Goal: Task Accomplishment & Management: Complete application form

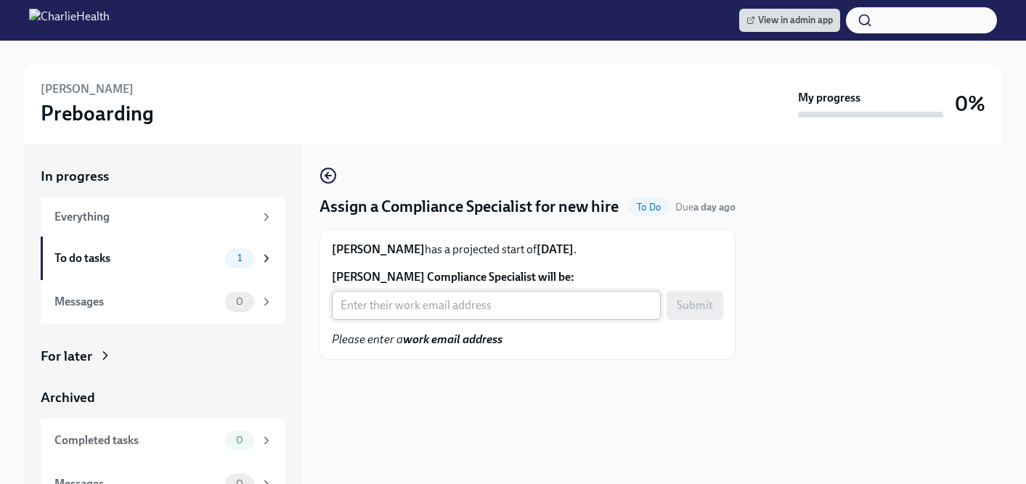
click at [428, 309] on input "Wayne Jackson's Compliance Specialist will be:" at bounding box center [496, 305] width 329 height 29
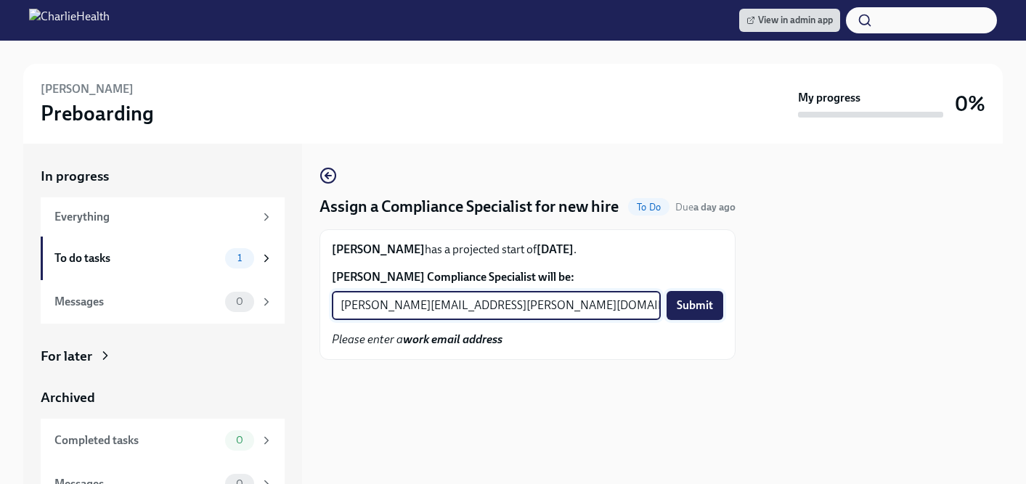
type input "kristy.johnson@charliehealth.com"
click at [692, 315] on button "Submit" at bounding box center [695, 305] width 57 height 29
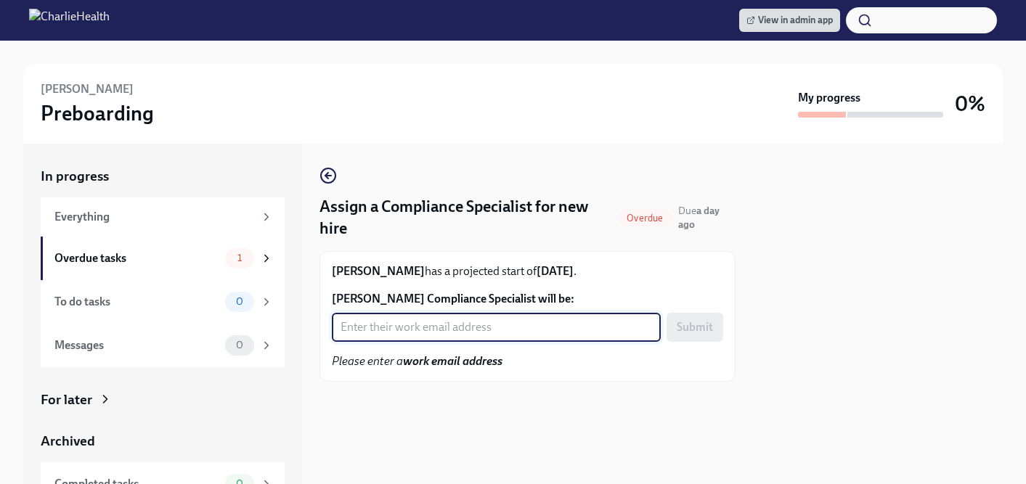
click at [425, 329] on input "Edgar Lewis's Compliance Specialist will be:" at bounding box center [496, 327] width 329 height 29
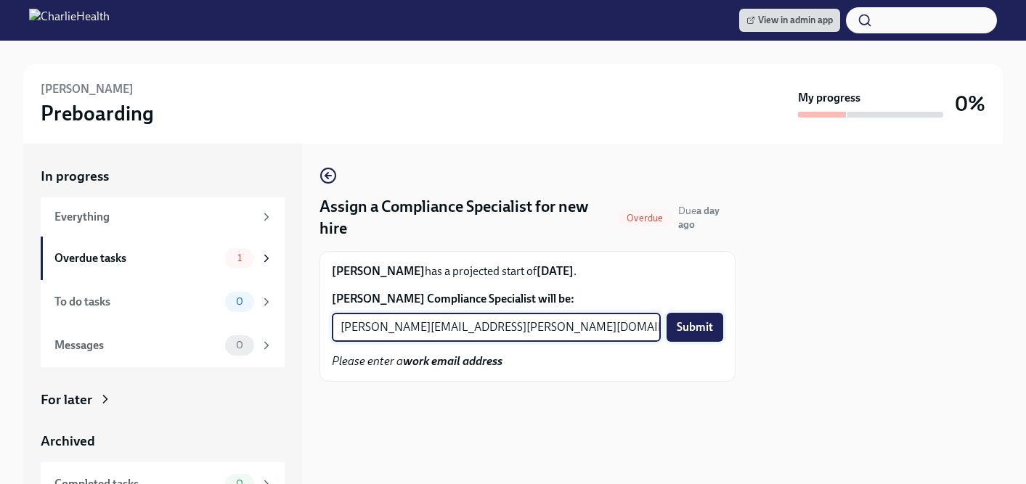
type input "tyler.pieper@charliehealth.com"
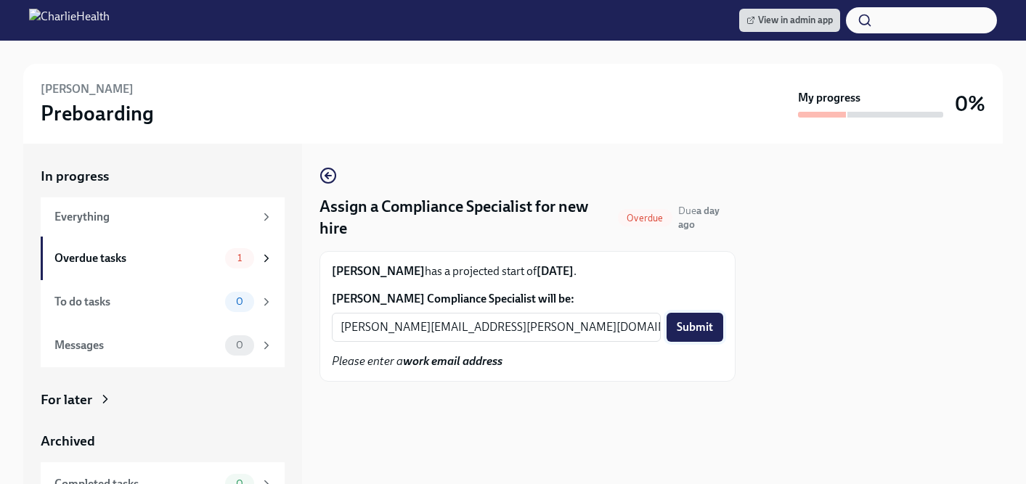
click at [685, 329] on span "Submit" at bounding box center [695, 327] width 36 height 15
click at [452, 328] on input "[PERSON_NAME] Compliance Specialist will be:" at bounding box center [496, 327] width 329 height 29
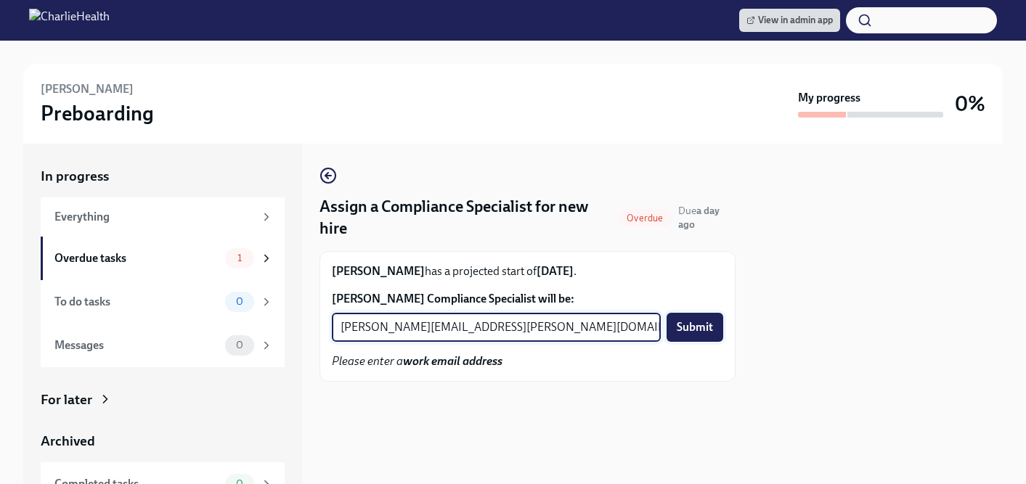
type input "[PERSON_NAME][EMAIL_ADDRESS][PERSON_NAME][DOMAIN_NAME]"
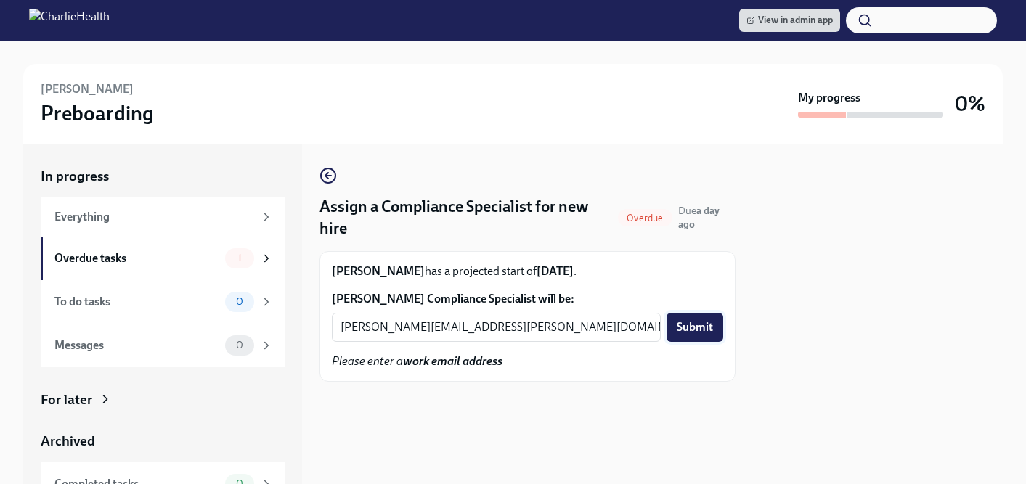
click at [707, 330] on span "Submit" at bounding box center [695, 327] width 36 height 15
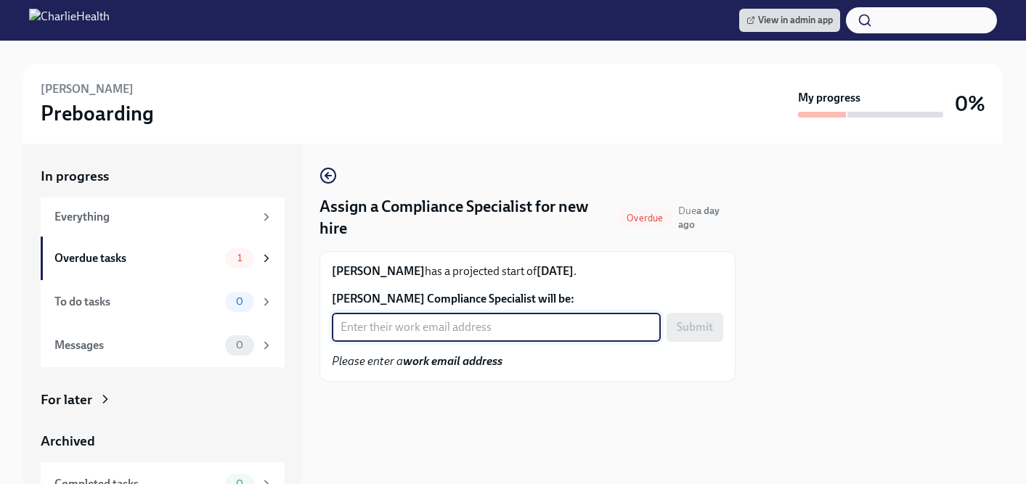
click at [474, 328] on input "Aurora Sloan's Compliance Specialist will be:" at bounding box center [496, 327] width 329 height 29
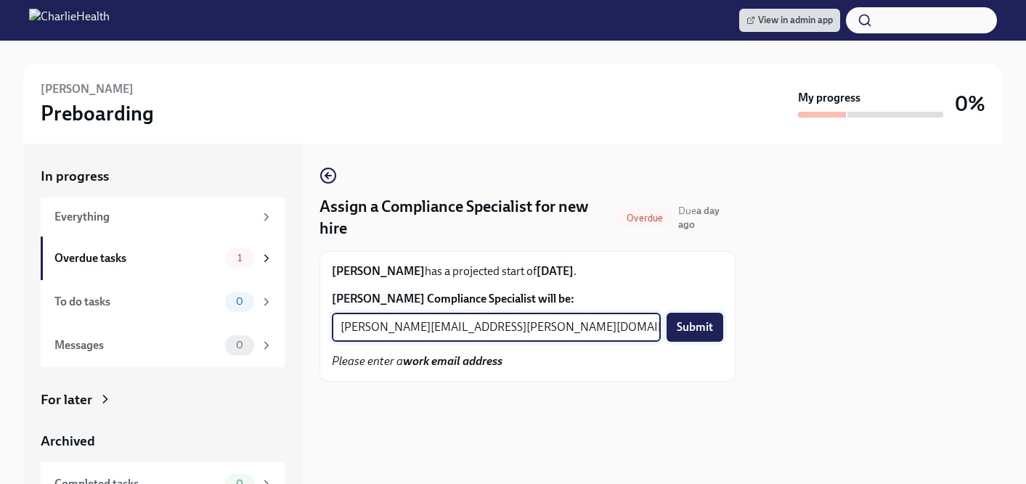
type input "michelle.winograd@charliehealth.com"
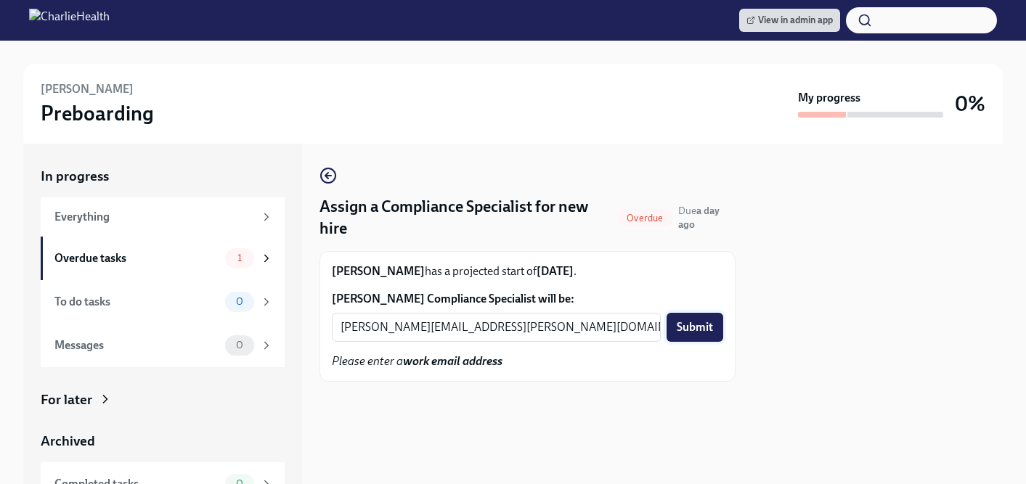
click at [686, 332] on span "Submit" at bounding box center [695, 327] width 36 height 15
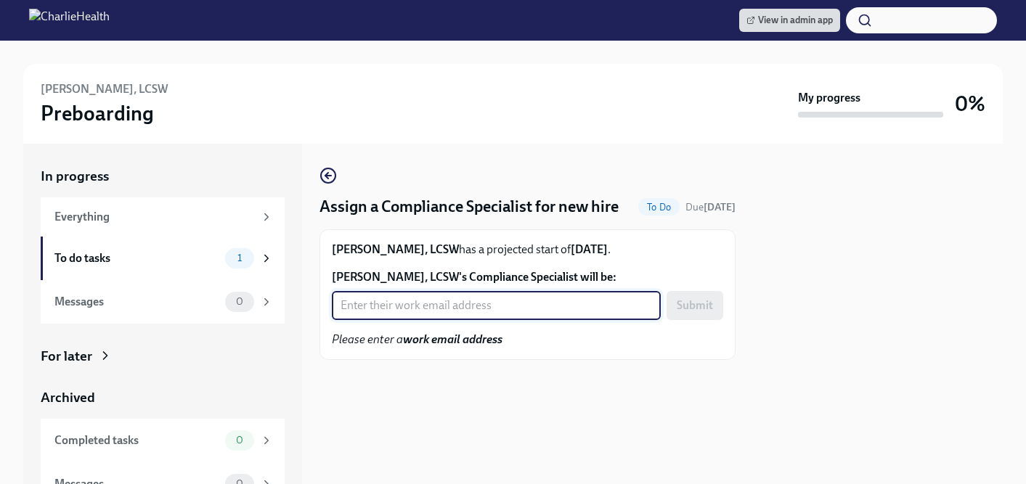
click at [365, 304] on input "[PERSON_NAME], LCSW's Compliance Specialist will be:" at bounding box center [496, 305] width 329 height 29
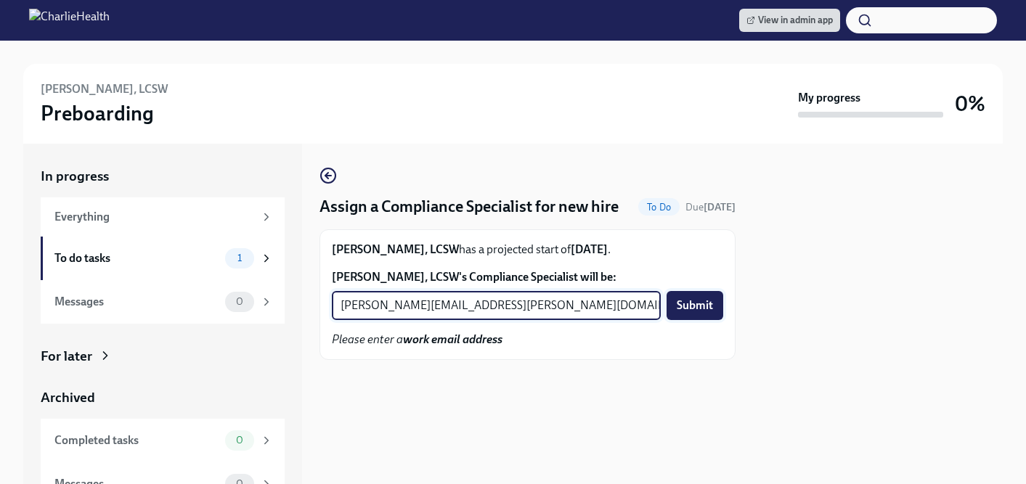
type input "[PERSON_NAME][EMAIL_ADDRESS][PERSON_NAME][DOMAIN_NAME]"
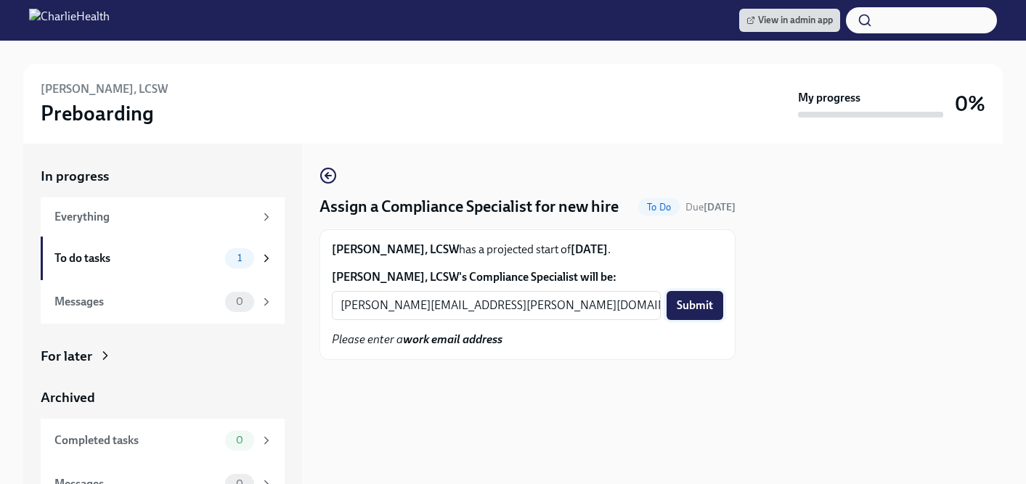
click at [711, 303] on span "Submit" at bounding box center [695, 305] width 36 height 15
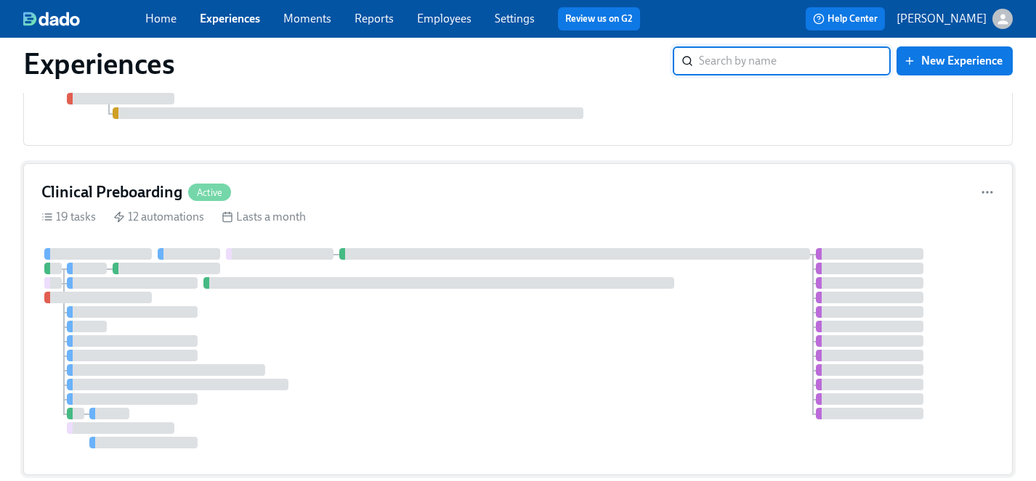
scroll to position [281, 0]
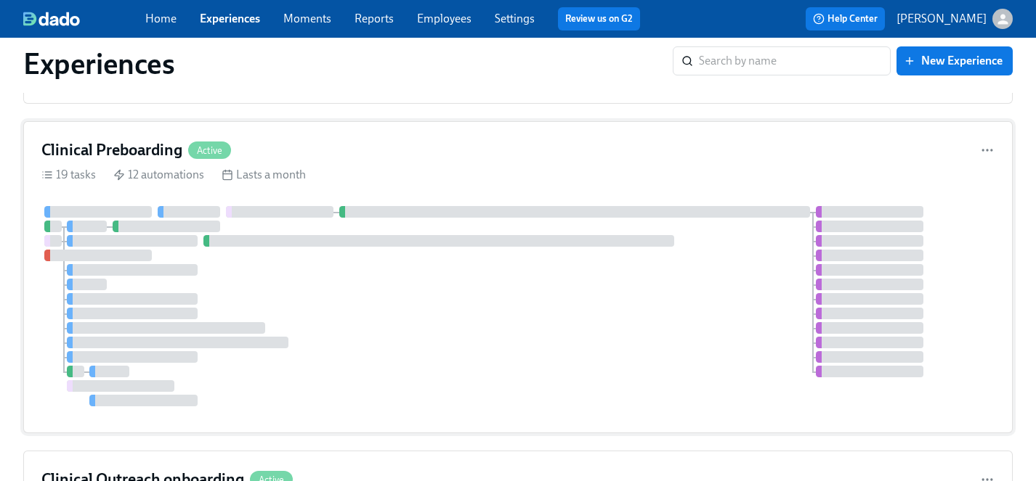
click at [374, 314] on div at bounding box center [517, 306] width 953 height 200
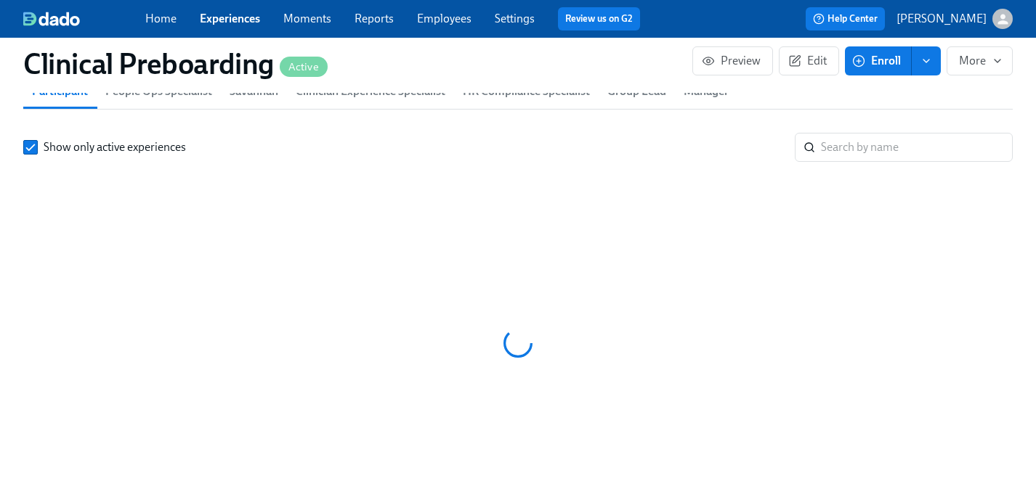
scroll to position [0, 17587]
click at [855, 147] on input "search" at bounding box center [917, 147] width 192 height 29
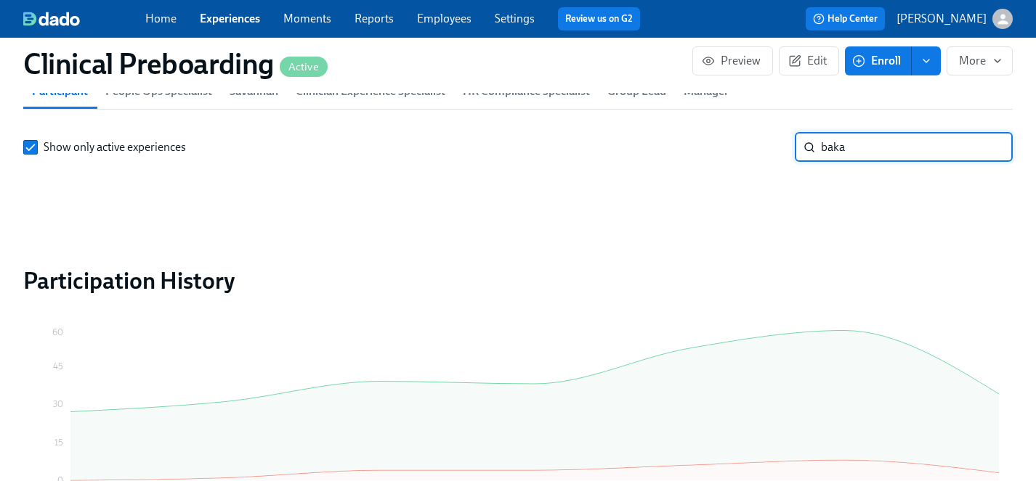
type input "baka"
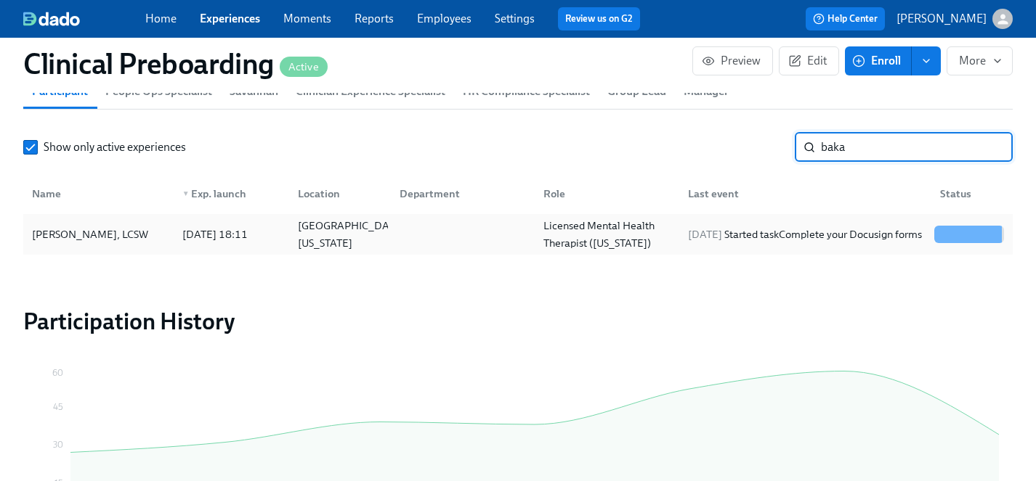
click at [94, 235] on div "[PERSON_NAME], LCSW" at bounding box center [90, 234] width 128 height 17
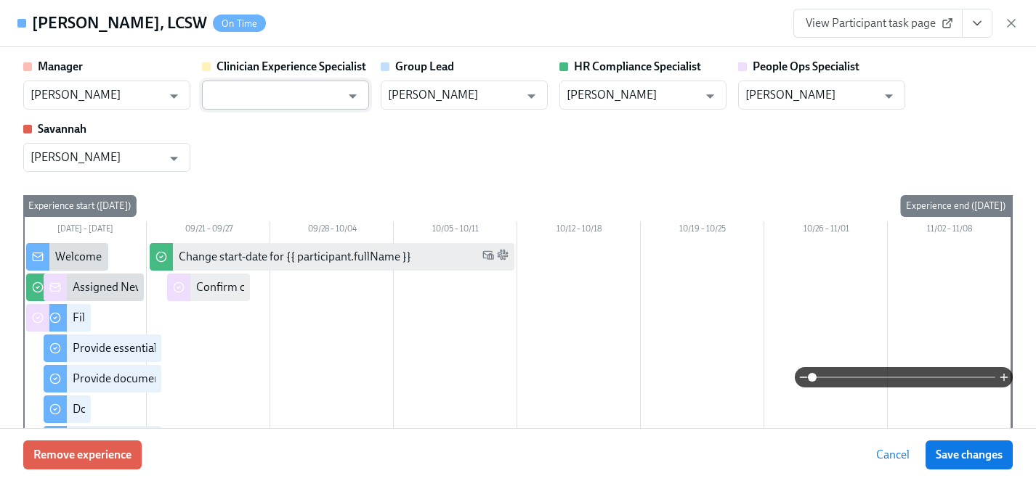
click at [309, 97] on input "text" at bounding box center [274, 95] width 131 height 29
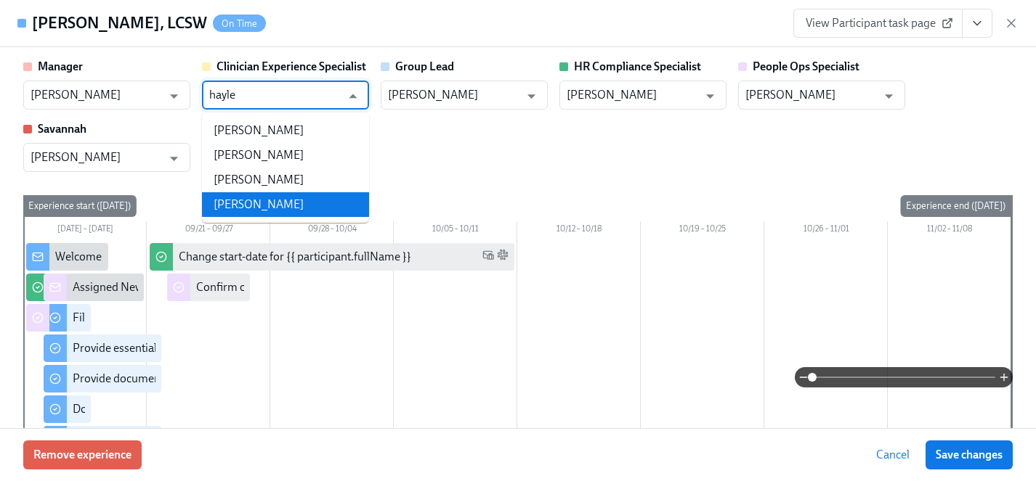
click at [285, 202] on li "[PERSON_NAME]" at bounding box center [285, 204] width 167 height 25
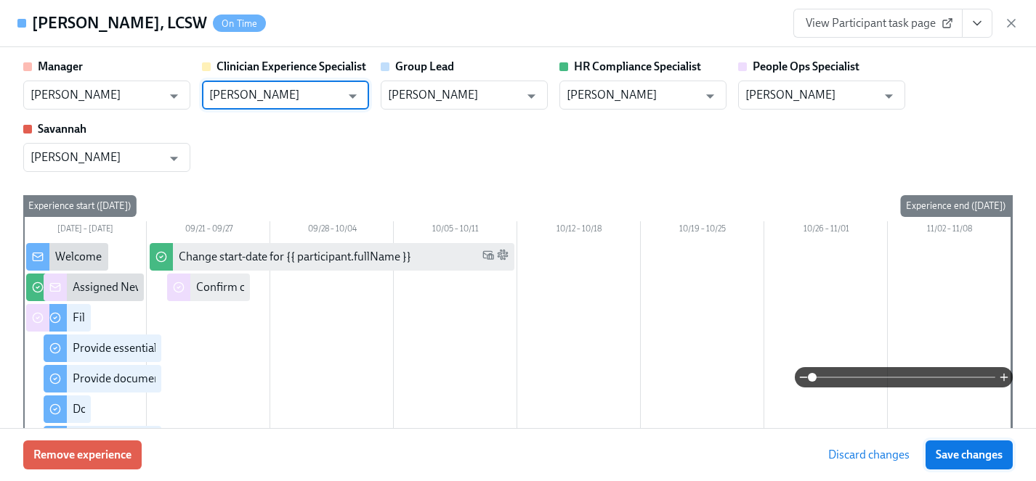
type input "[PERSON_NAME]"
click at [963, 458] on span "Save changes" at bounding box center [968, 455] width 67 height 15
type input "[PERSON_NAME]"
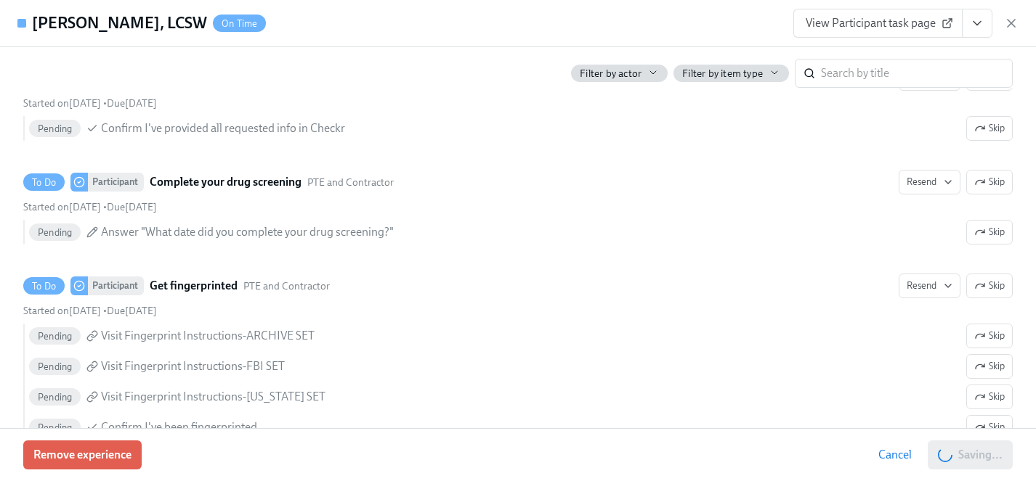
scroll to position [2123, 0]
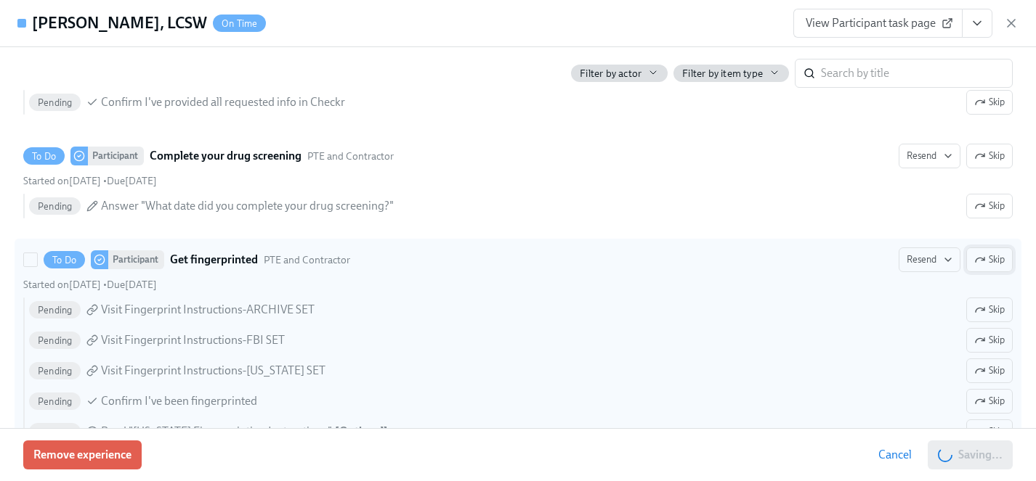
click at [980, 256] on icon "button" at bounding box center [980, 260] width 12 height 12
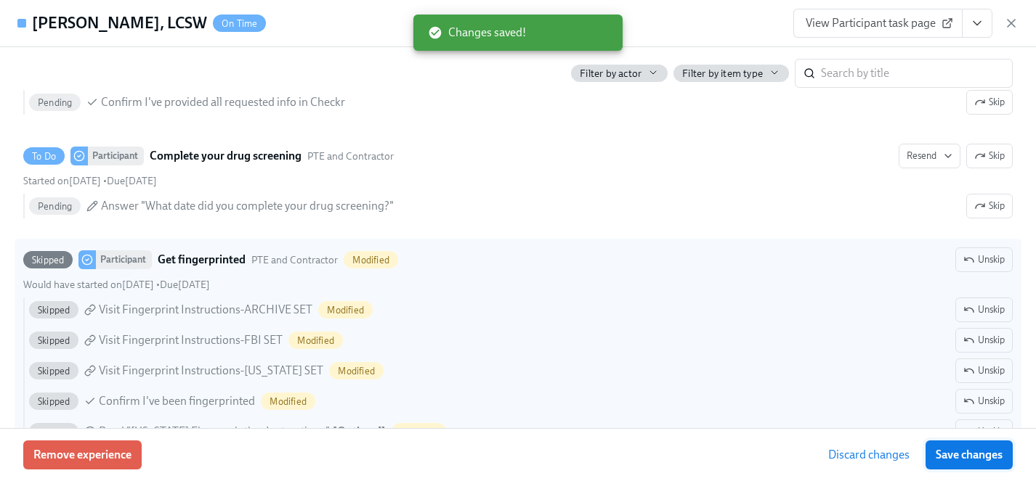
click at [956, 455] on span "Save changes" at bounding box center [968, 455] width 67 height 15
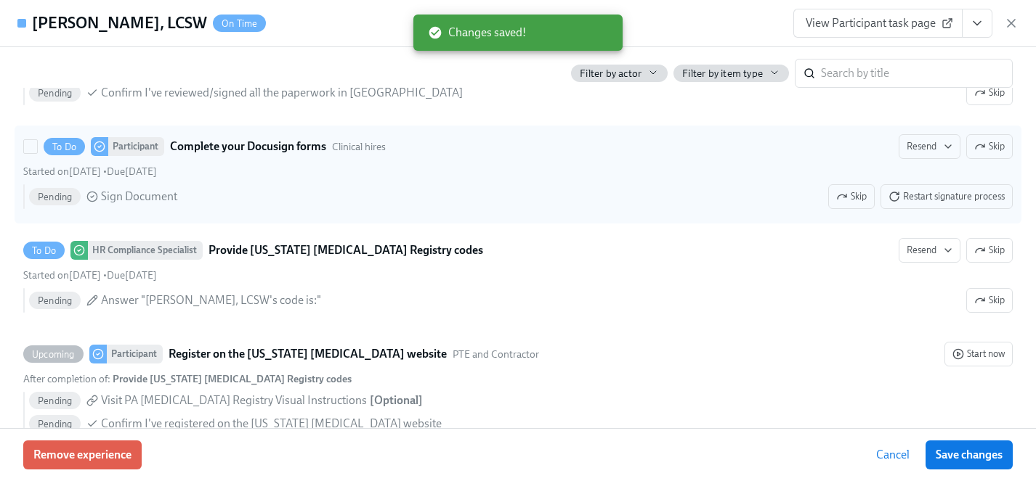
scroll to position [2677, 0]
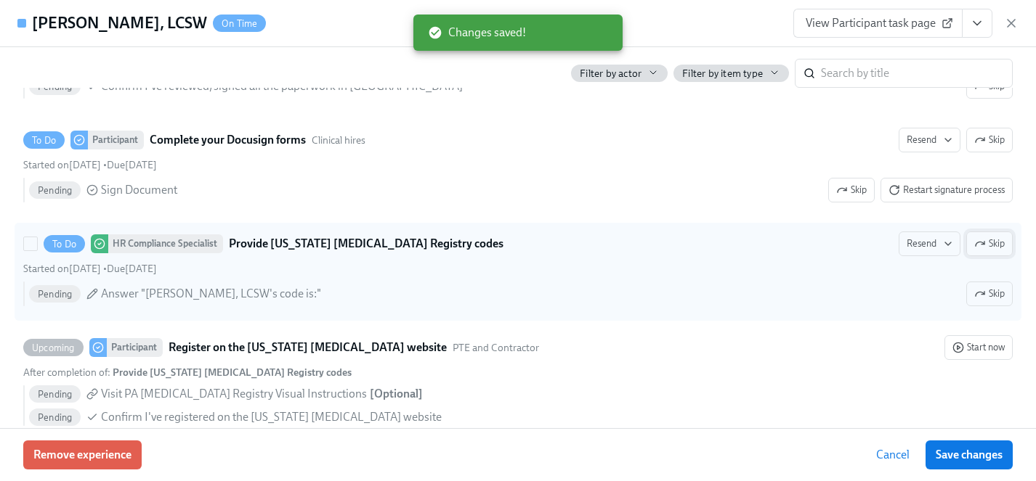
click at [994, 245] on span "Skip" at bounding box center [989, 244] width 31 height 15
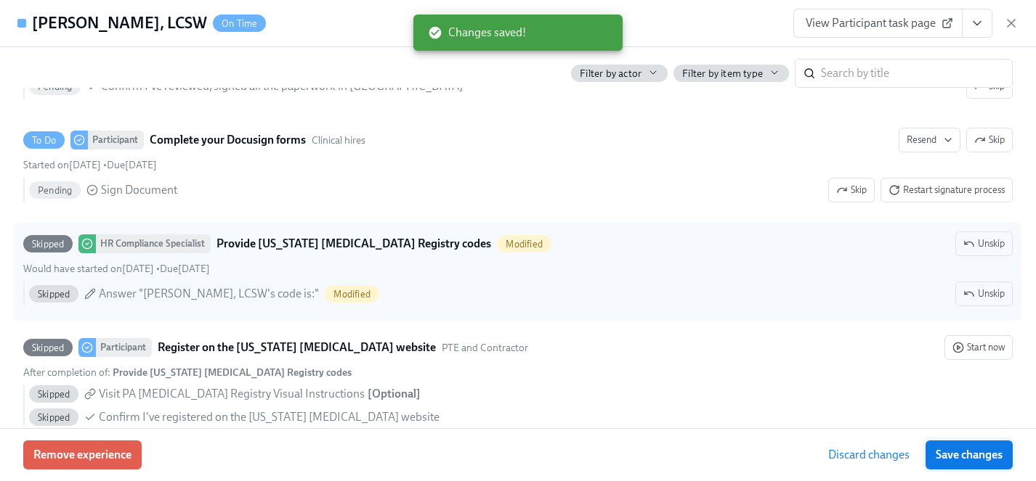
click at [985, 454] on span "Save changes" at bounding box center [968, 455] width 67 height 15
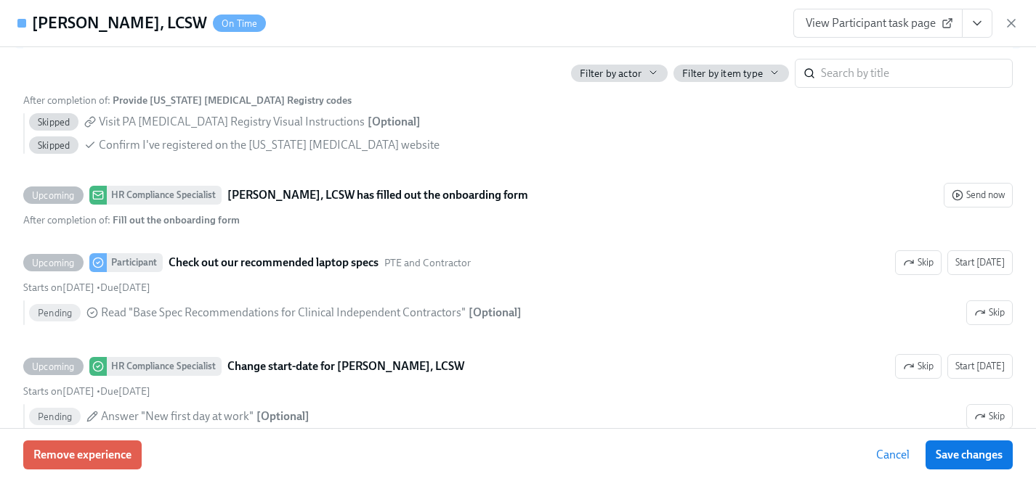
scroll to position [2948, 0]
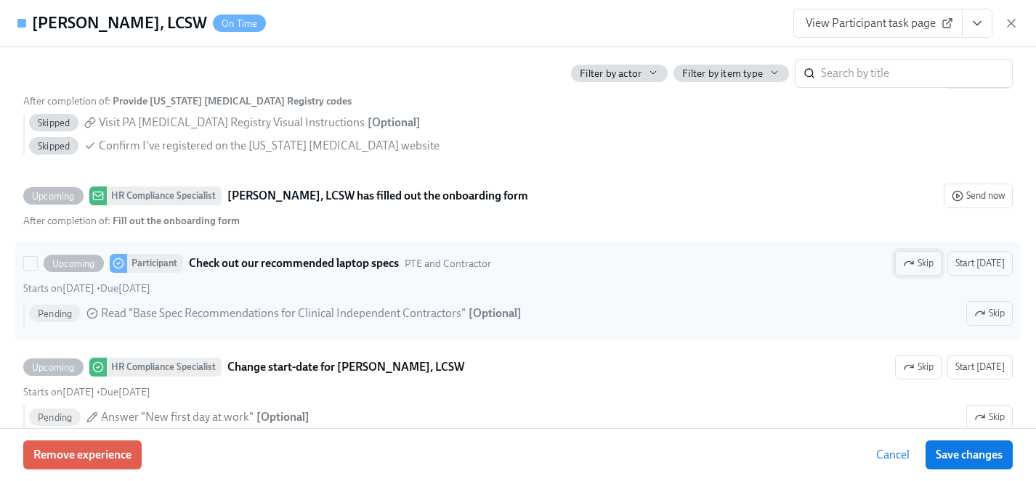
click at [920, 262] on span "Skip" at bounding box center [918, 263] width 31 height 15
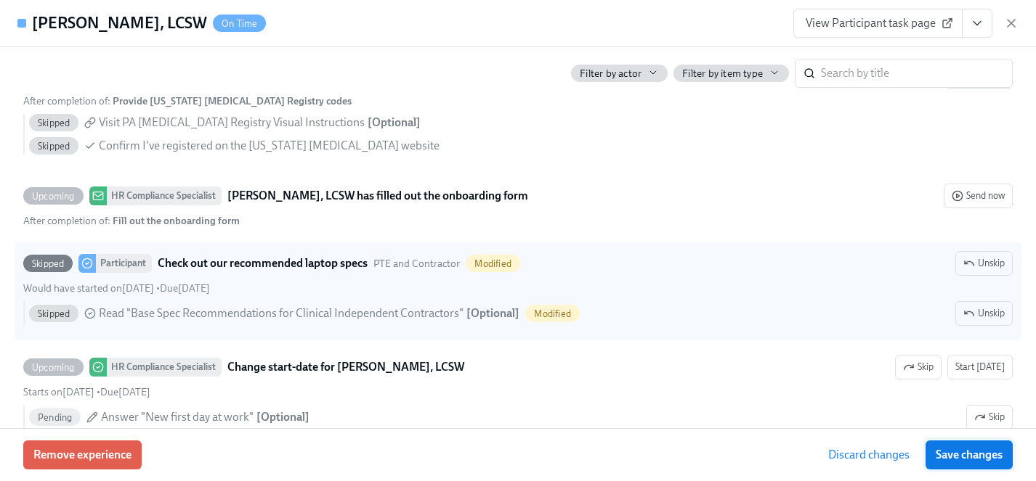
click at [982, 452] on span "Save changes" at bounding box center [968, 455] width 67 height 15
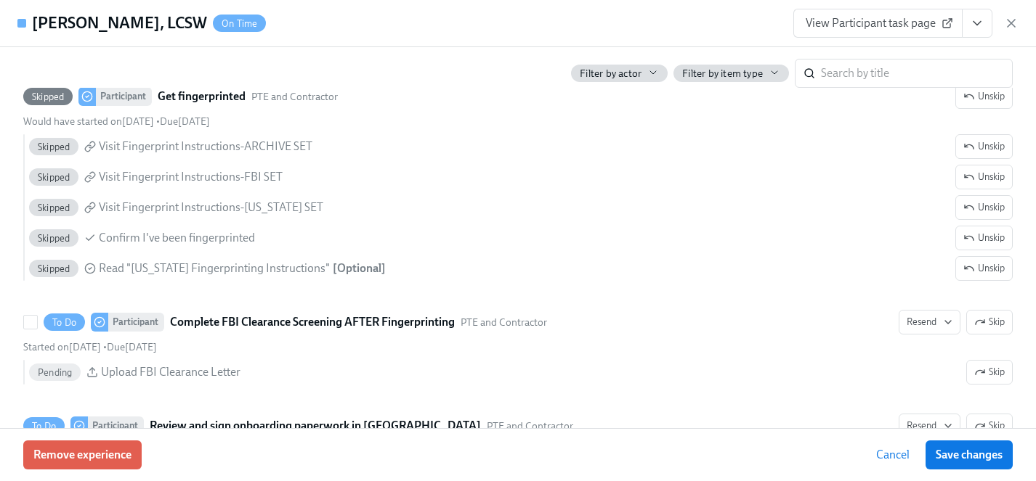
scroll to position [2260, 0]
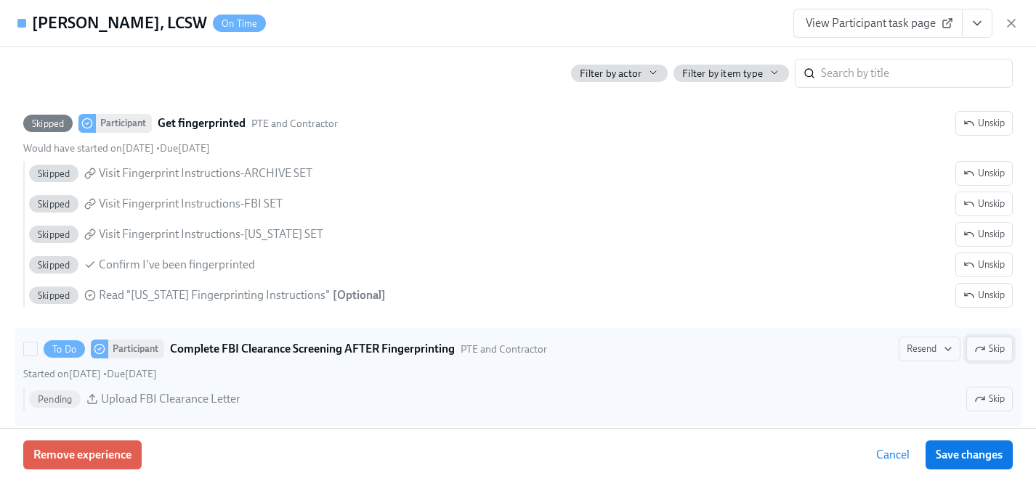
click at [1003, 341] on button "Skip" at bounding box center [989, 349] width 46 height 25
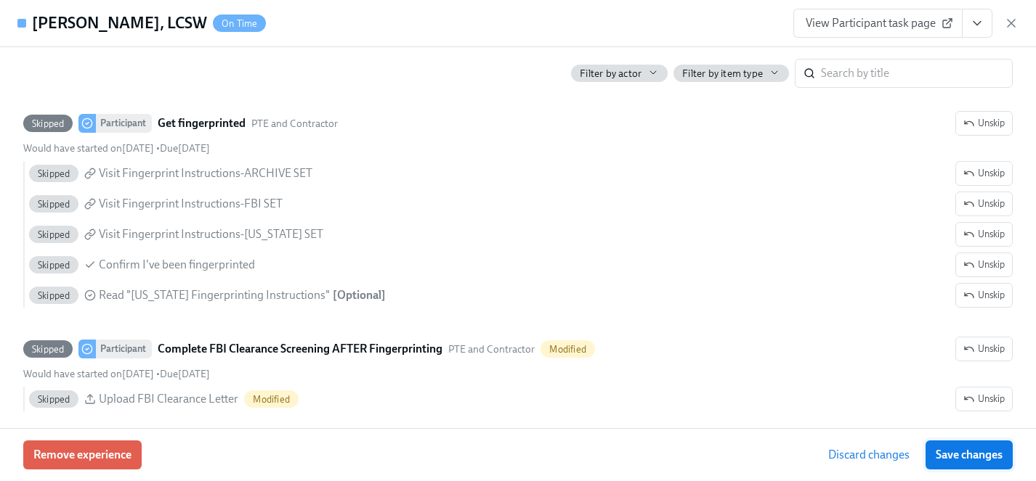
click at [993, 452] on span "Save changes" at bounding box center [968, 455] width 67 height 15
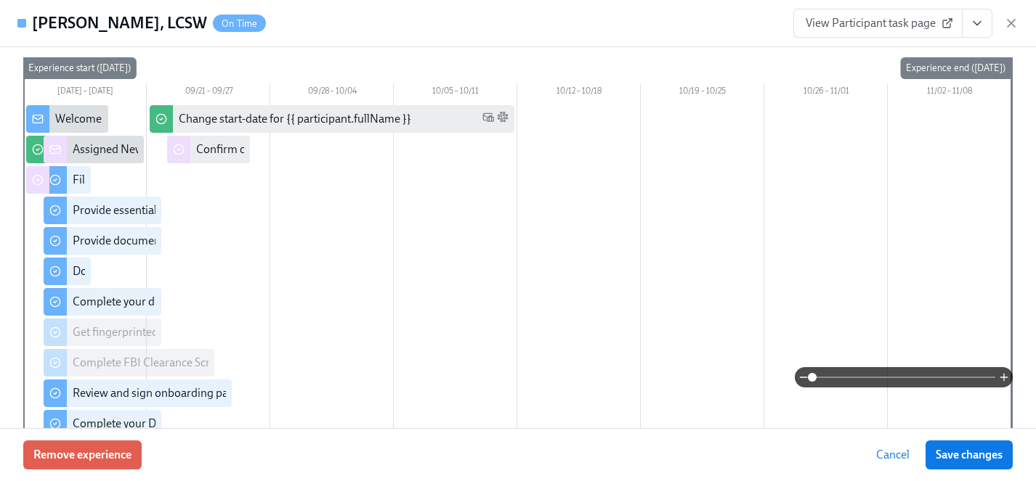
scroll to position [0, 0]
